Goal: Navigation & Orientation: Understand site structure

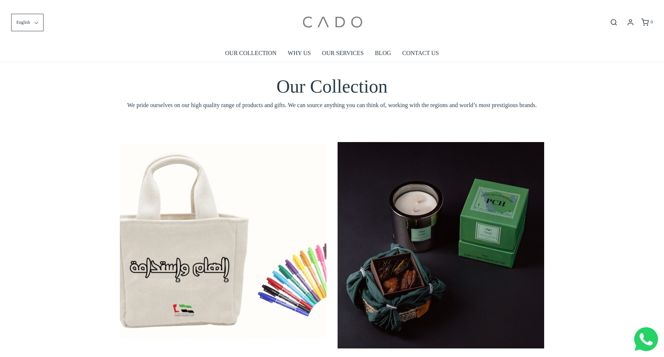
click at [340, 23] on img at bounding box center [331, 23] width 63 height 34
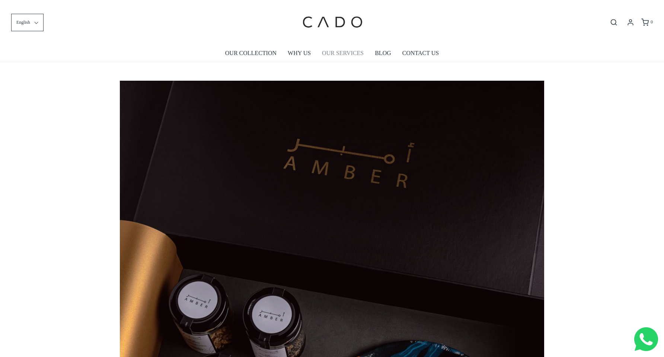
click at [339, 54] on link "OUR SERVICES" at bounding box center [343, 53] width 42 height 17
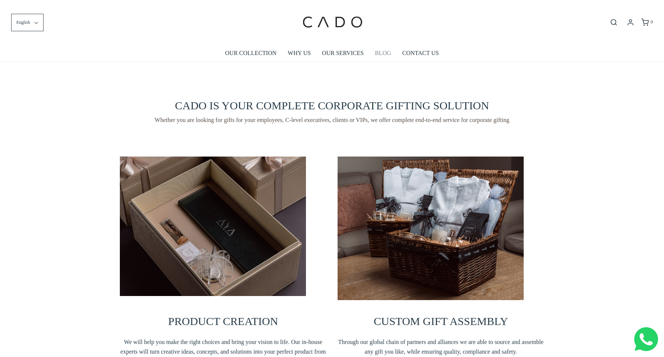
click at [386, 52] on link "BLOG" at bounding box center [383, 53] width 16 height 17
